Goal: Task Accomplishment & Management: Manage account settings

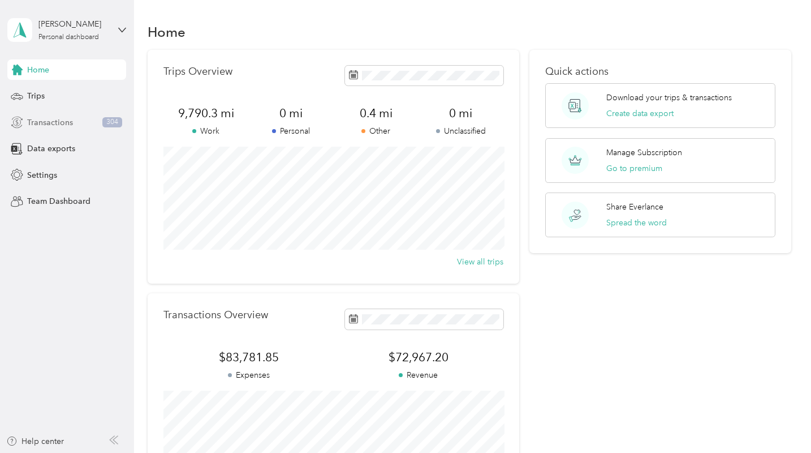
click at [57, 122] on span "Transactions" at bounding box center [50, 123] width 46 height 12
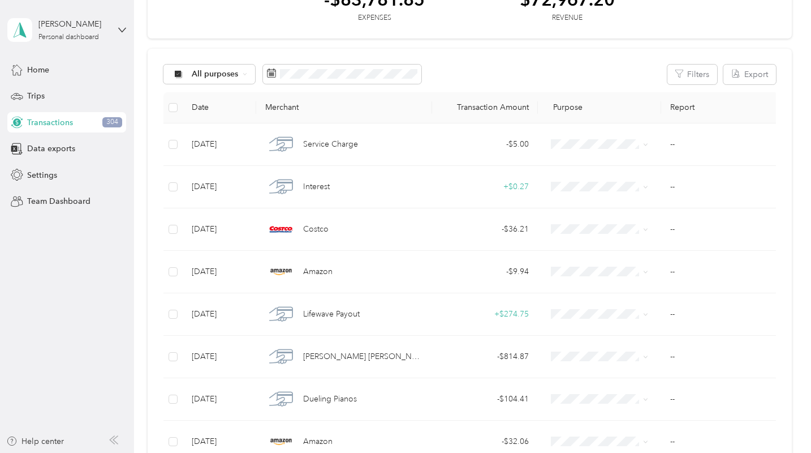
scroll to position [78, 0]
click at [38, 71] on span "Home" at bounding box center [38, 70] width 22 height 12
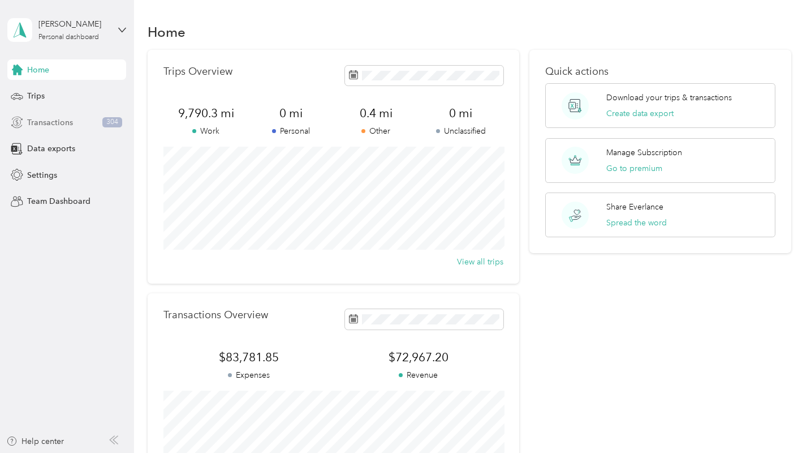
click at [57, 121] on span "Transactions" at bounding box center [50, 123] width 46 height 12
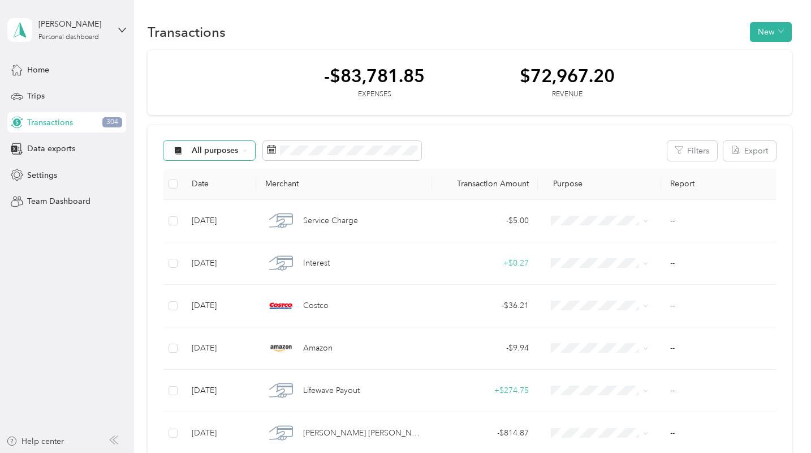
click at [244, 148] on icon at bounding box center [245, 150] width 5 height 5
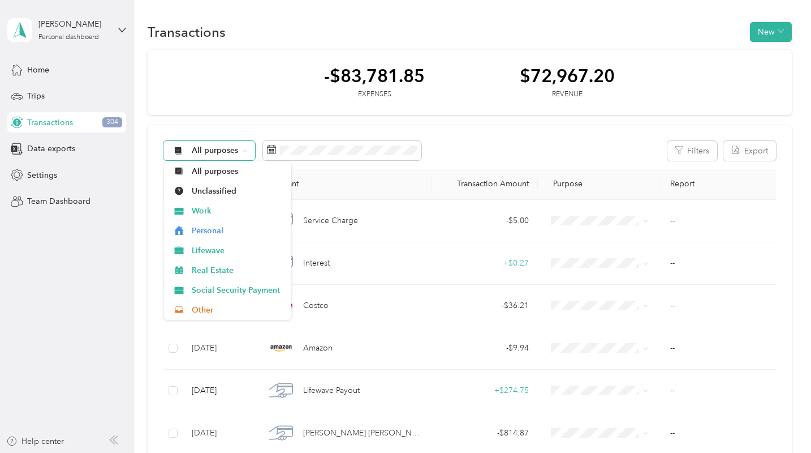
click at [245, 148] on icon at bounding box center [245, 150] width 5 height 5
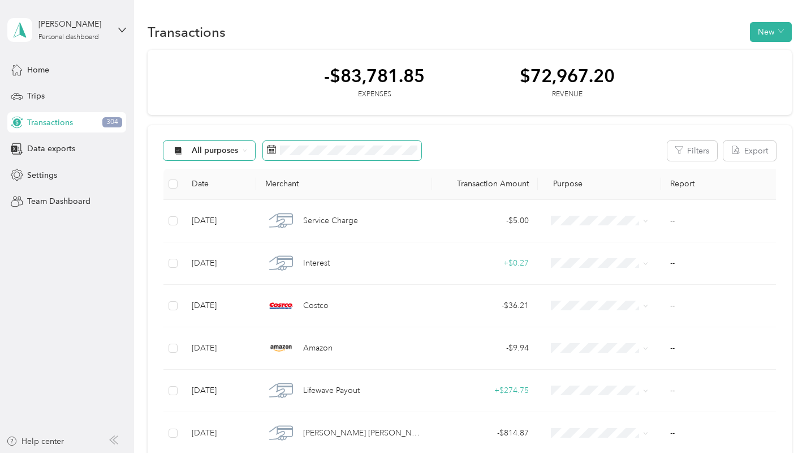
click at [269, 151] on rect at bounding box center [269, 151] width 1 height 1
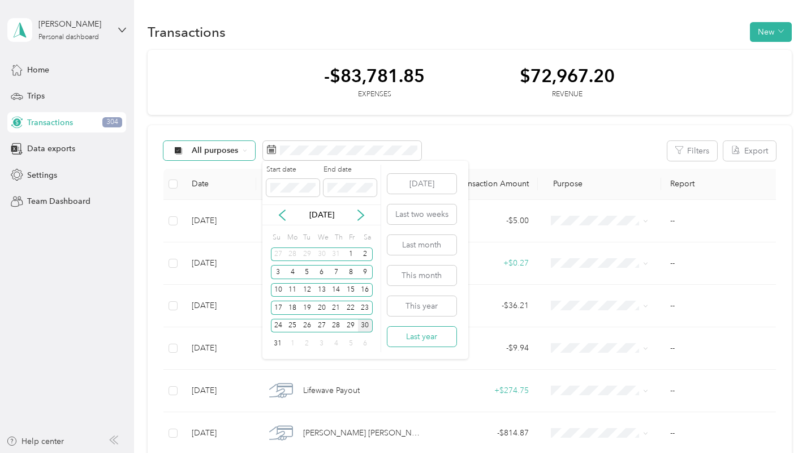
click at [428, 336] on button "Last year" at bounding box center [422, 336] width 69 height 20
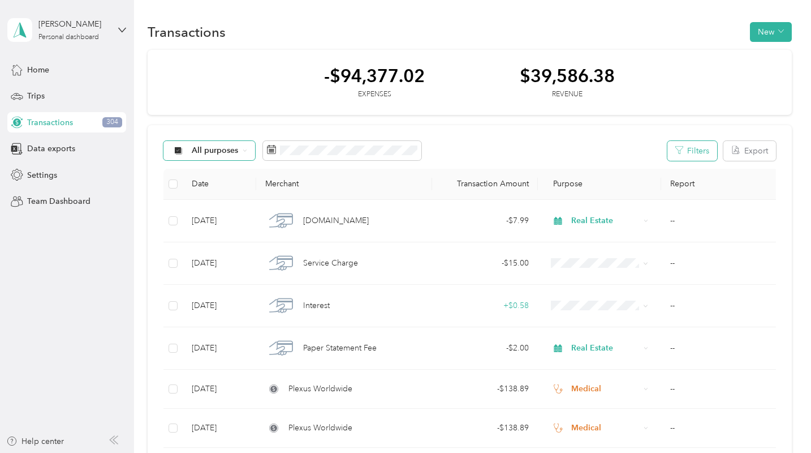
click at [705, 148] on button "Filters" at bounding box center [693, 151] width 50 height 20
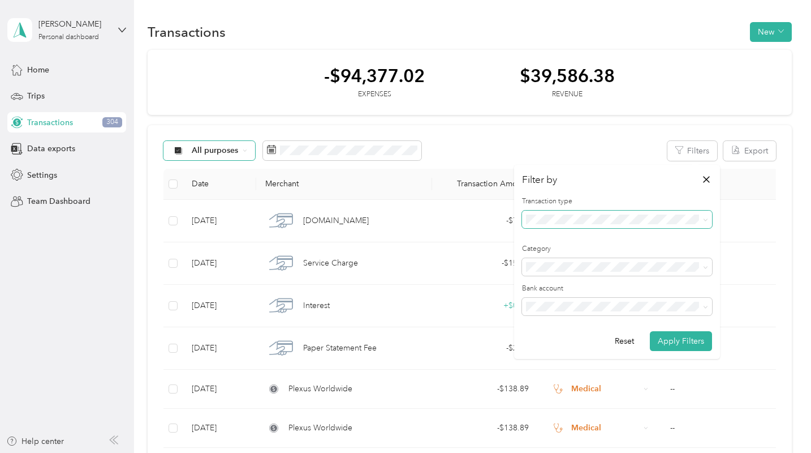
click at [704, 220] on icon at bounding box center [705, 219] width 5 height 5
click at [705, 220] on icon at bounding box center [705, 219] width 5 height 5
click at [706, 265] on icon at bounding box center [705, 267] width 5 height 5
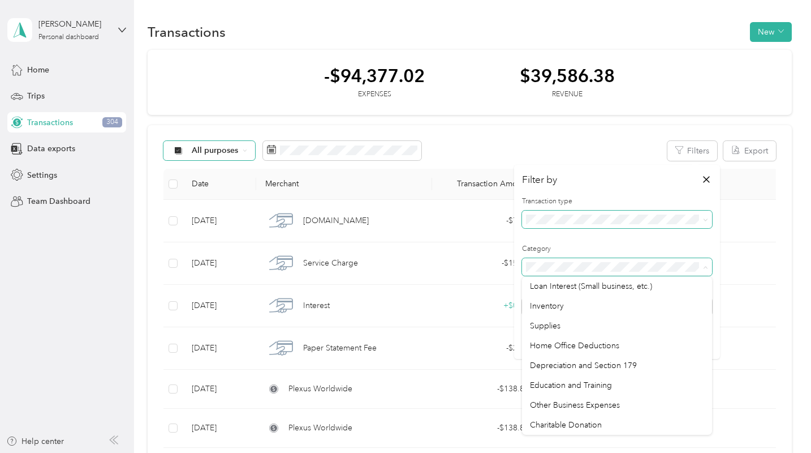
scroll to position [745, 0]
click at [706, 180] on icon "button" at bounding box center [706, 179] width 7 height 7
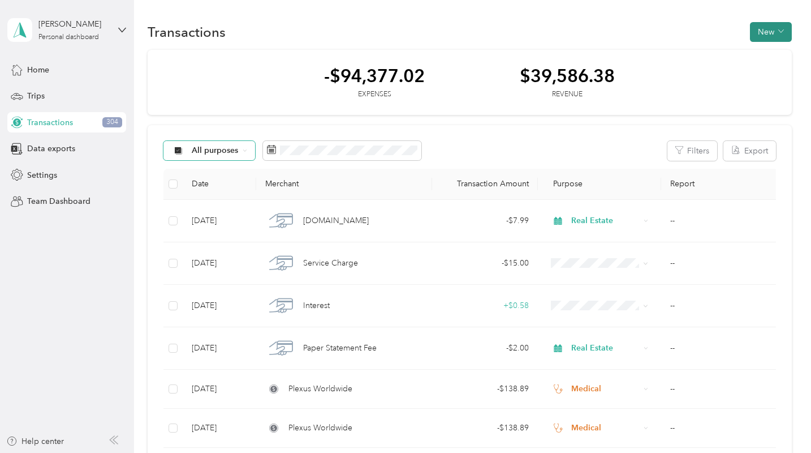
click at [784, 30] on icon "button" at bounding box center [781, 31] width 5 height 3
click at [712, 69] on div "-$94,377.02 Expenses $39,586.38 Revenue" at bounding box center [470, 83] width 644 height 66
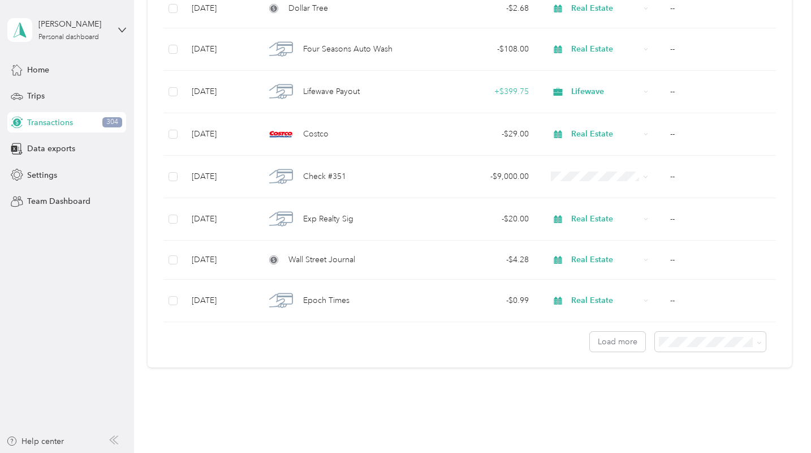
scroll to position [920, 0]
click at [761, 342] on icon at bounding box center [759, 341] width 5 height 5
click at [707, 398] on span "100 per load" at bounding box center [689, 401] width 46 height 10
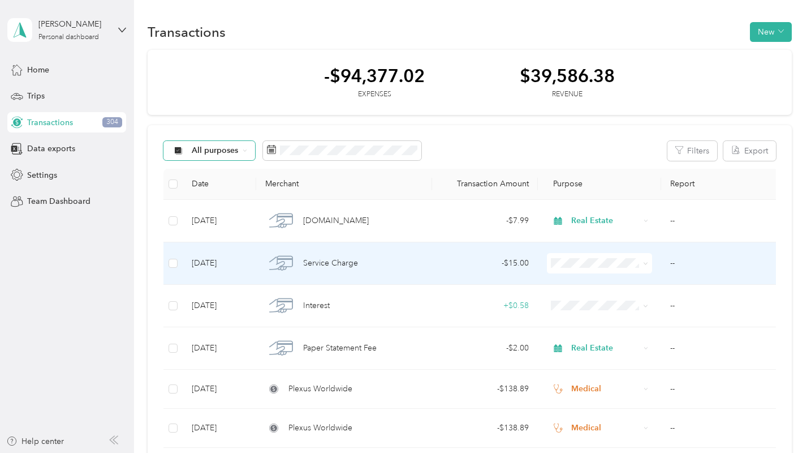
click at [643, 265] on span at bounding box center [643, 263] width 9 height 12
click at [647, 263] on icon at bounding box center [645, 263] width 5 height 5
click at [593, 344] on li "Real Estate" at bounding box center [611, 343] width 128 height 20
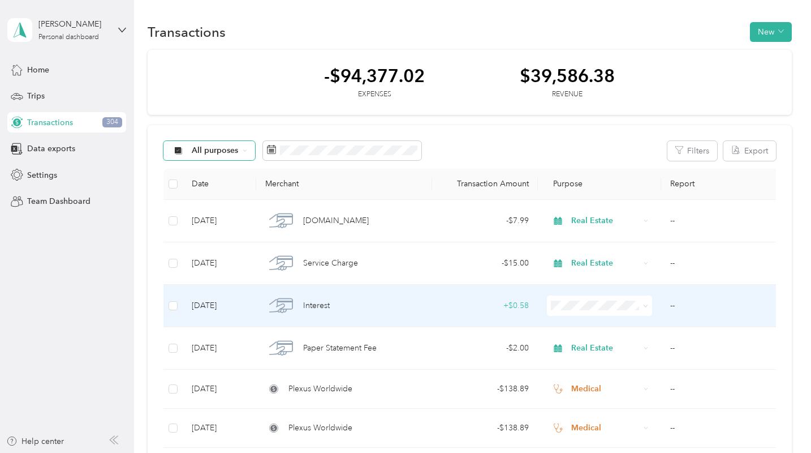
click at [645, 307] on icon at bounding box center [645, 305] width 5 height 5
click at [600, 204] on span "Real Estate" at bounding box center [621, 205] width 92 height 12
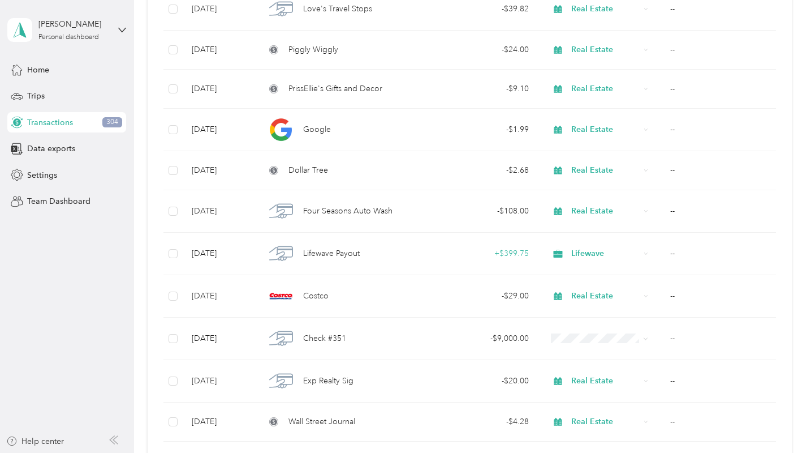
scroll to position [770, 0]
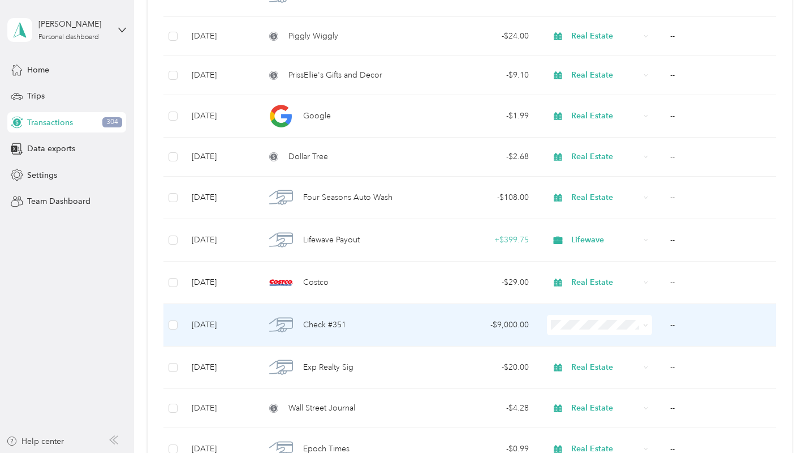
click at [646, 324] on icon at bounding box center [645, 325] width 5 height 5
click at [581, 228] on li "Real Estate" at bounding box center [611, 224] width 128 height 20
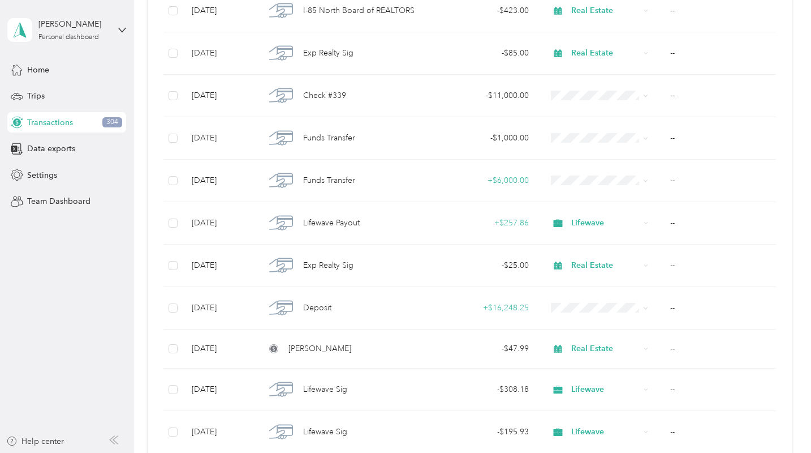
scroll to position [1632, 0]
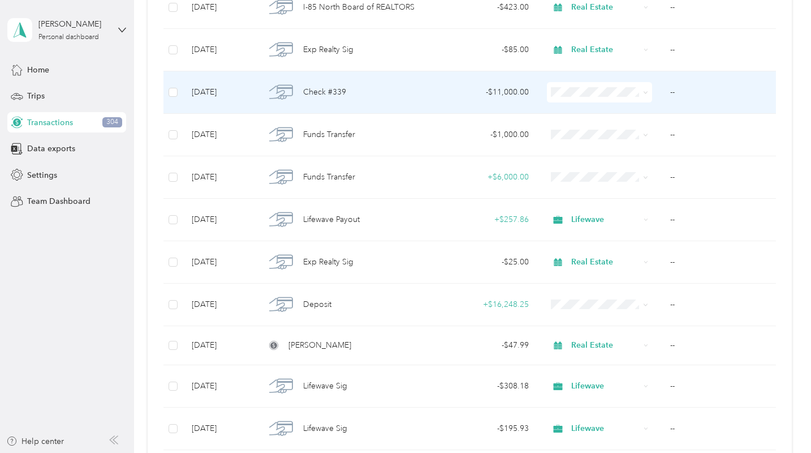
click at [645, 93] on icon at bounding box center [645, 92] width 5 height 5
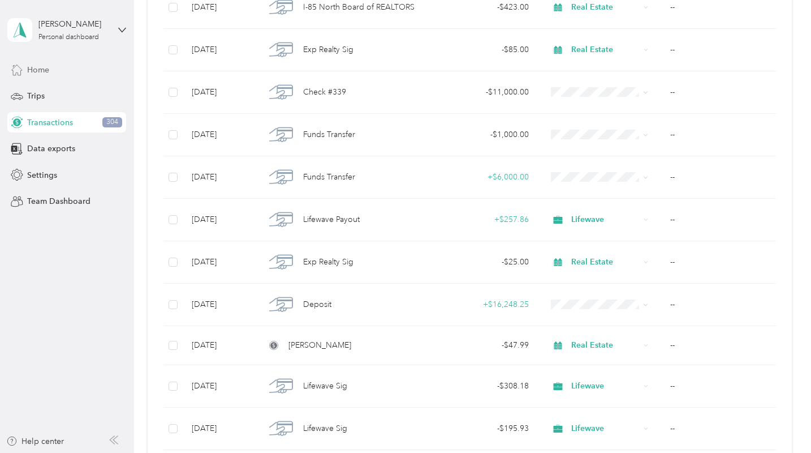
click at [45, 67] on span "Home" at bounding box center [38, 70] width 22 height 12
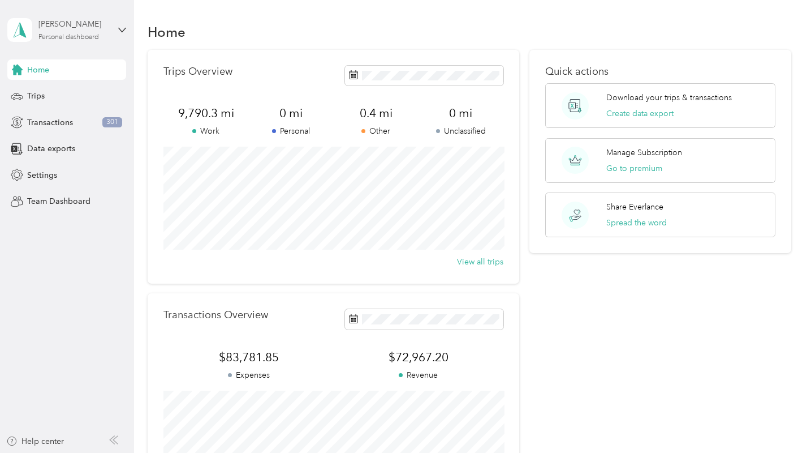
click at [65, 34] on div "Personal dashboard" at bounding box center [68, 37] width 61 height 7
